Goal: Obtain resource: Download file/media

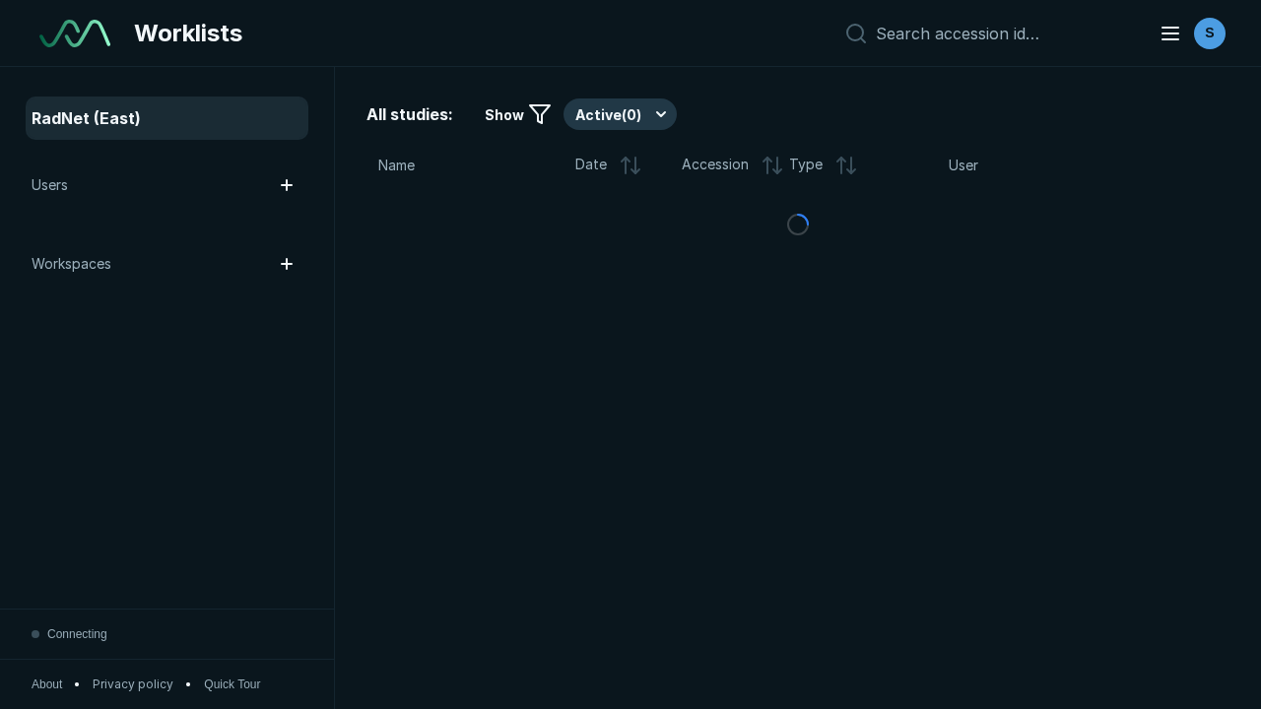
scroll to position [5380, 8206]
